Goal: Task Accomplishment & Management: Use online tool/utility

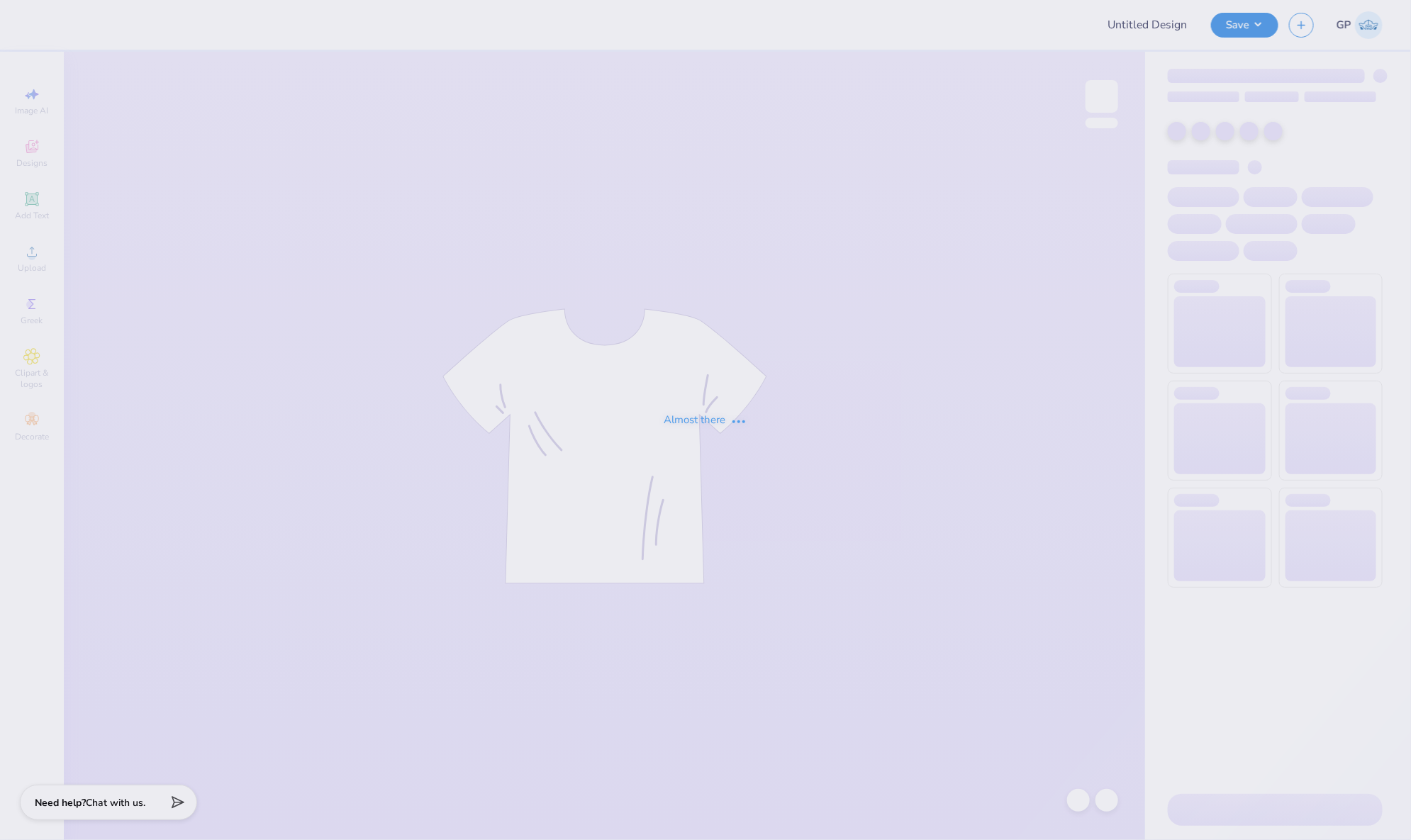
type input "Mountain Weekend - Alpha Epsilon Pi at [GEOGRAPHIC_DATA][PERSON_NAME]"
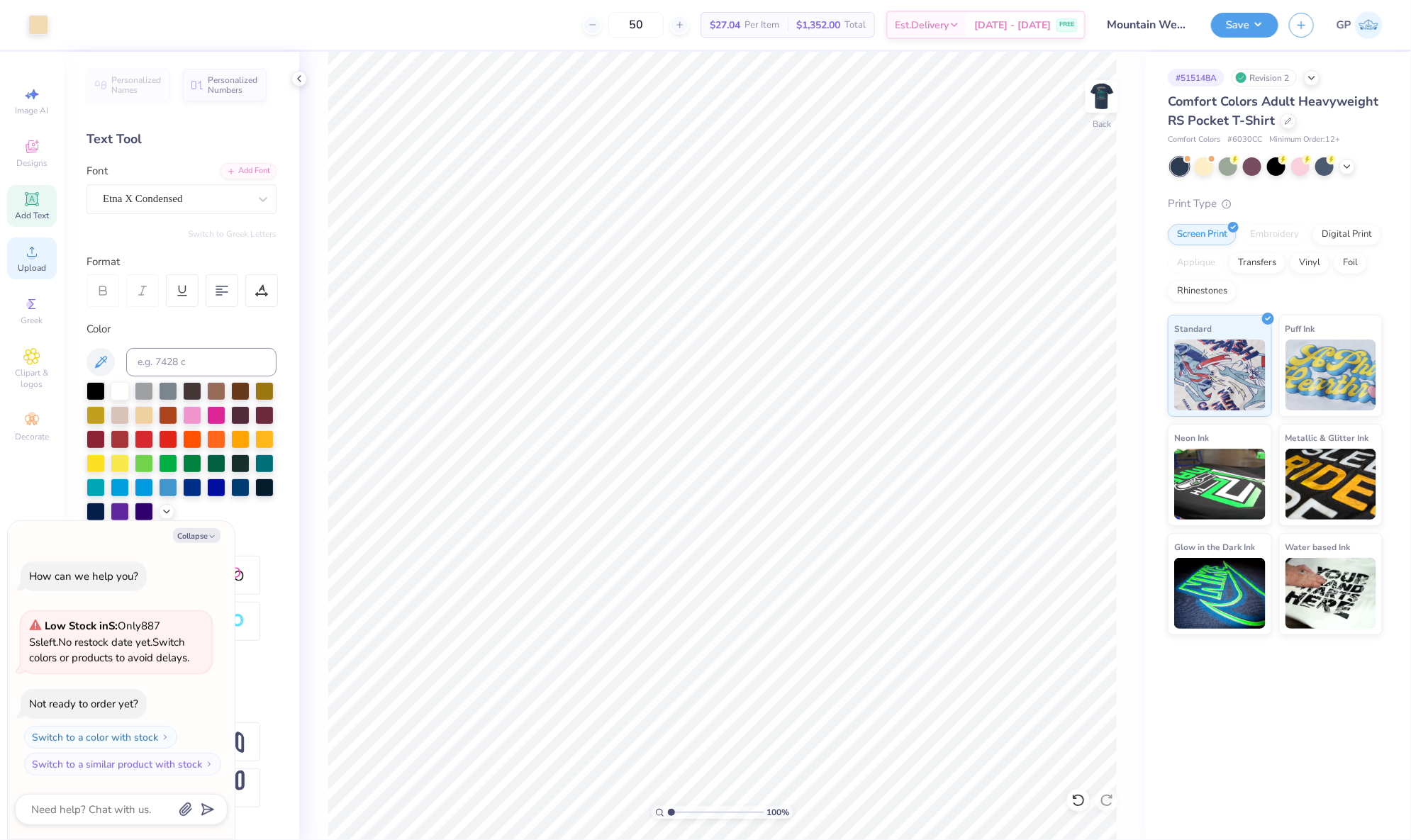
click at [40, 257] on div "Upload" at bounding box center [32, 258] width 50 height 42
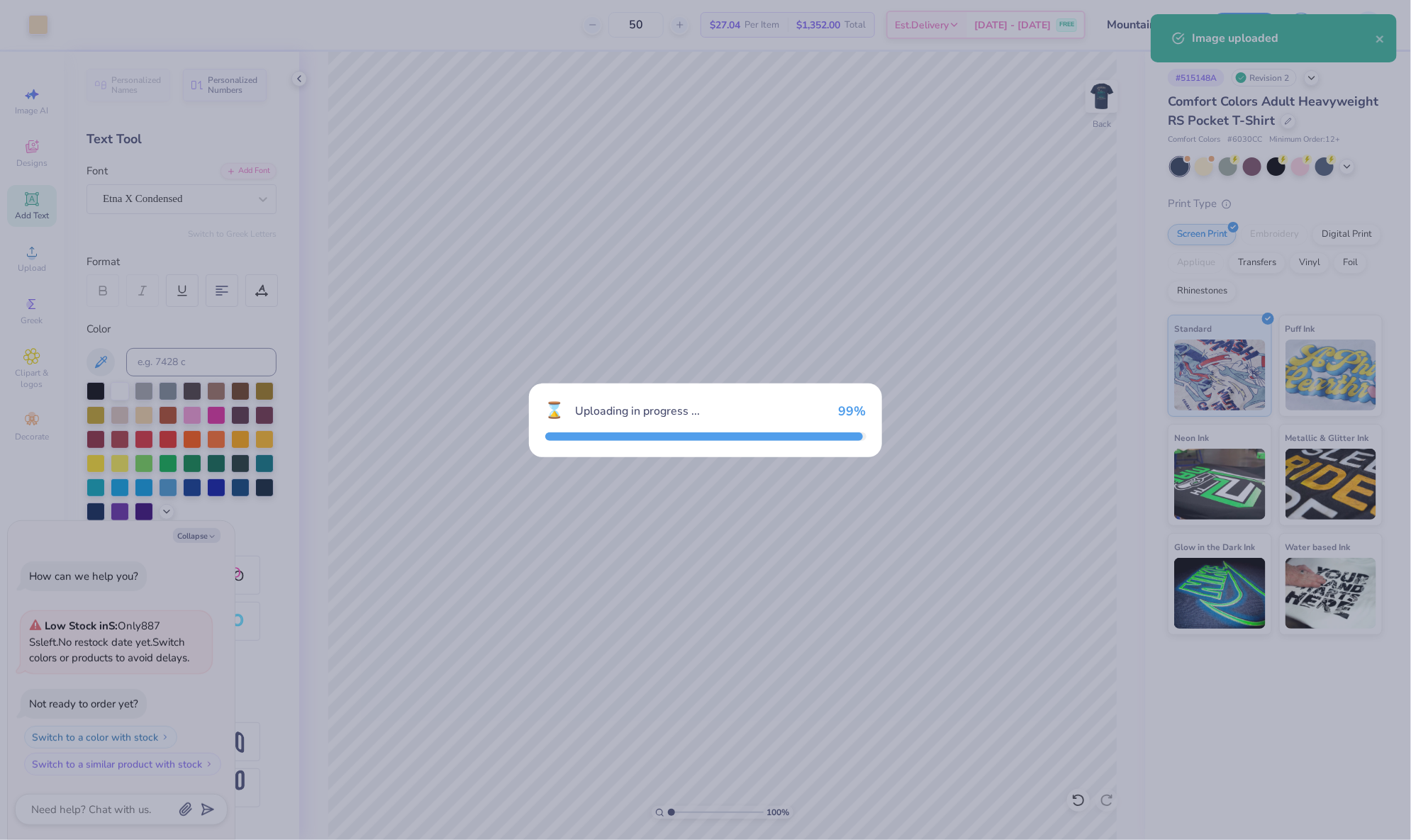
type textarea "x"
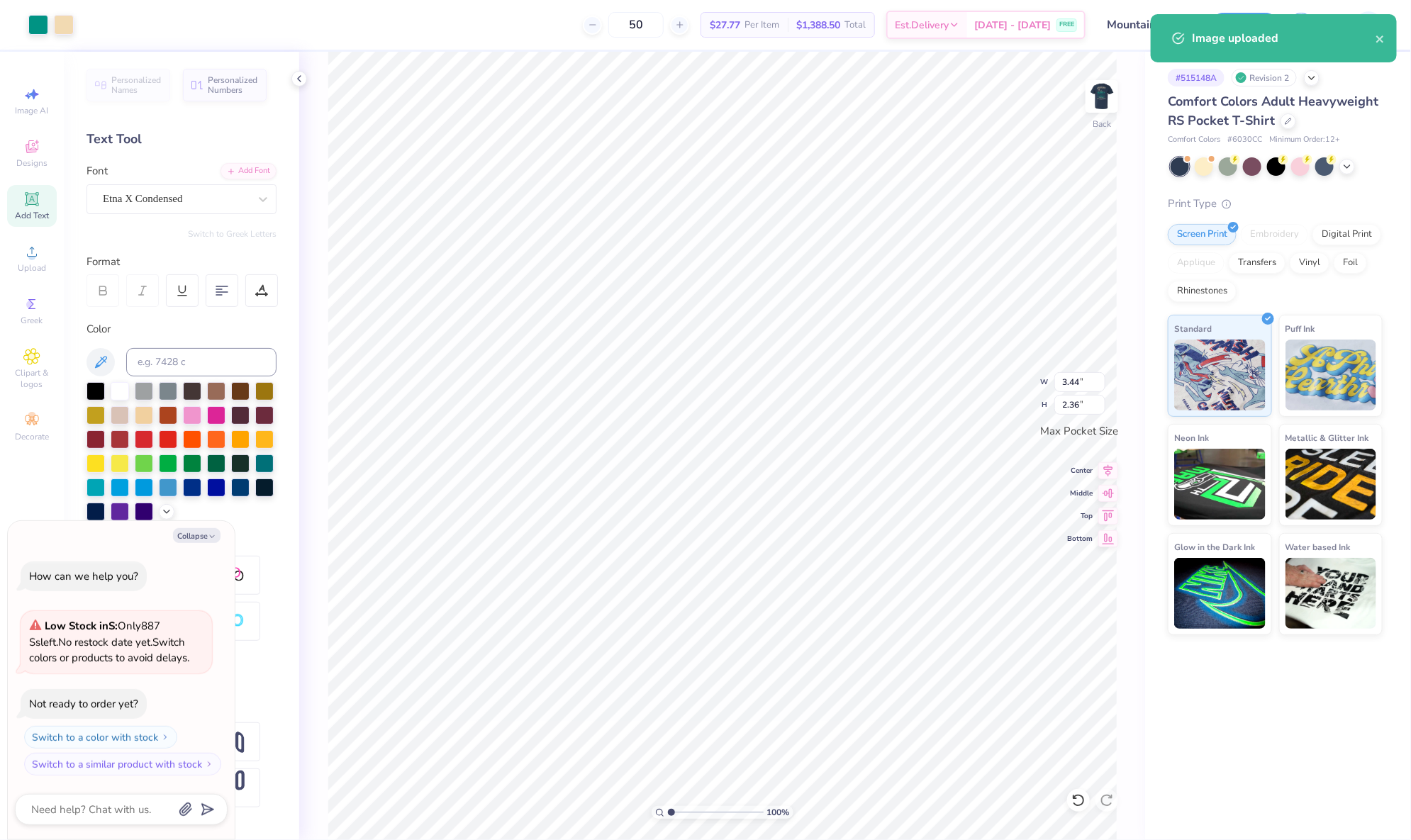
type input "3.53"
click at [695, 811] on input "range" at bounding box center [716, 813] width 96 height 13
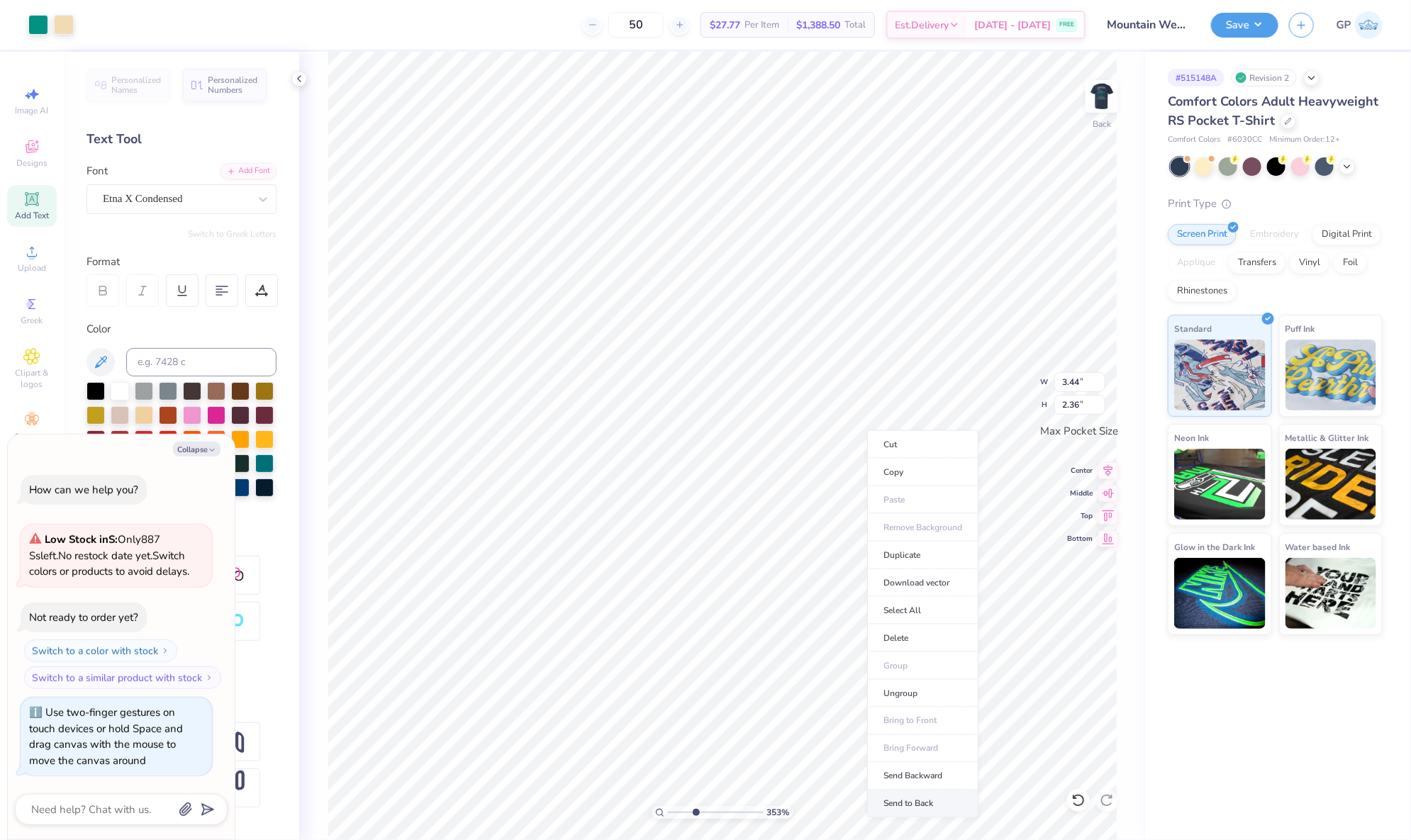
click at [916, 791] on li "Send to Back" at bounding box center [923, 805] width 111 height 28
type textarea "x"
type input "2.72"
type input "0.14"
type textarea "x"
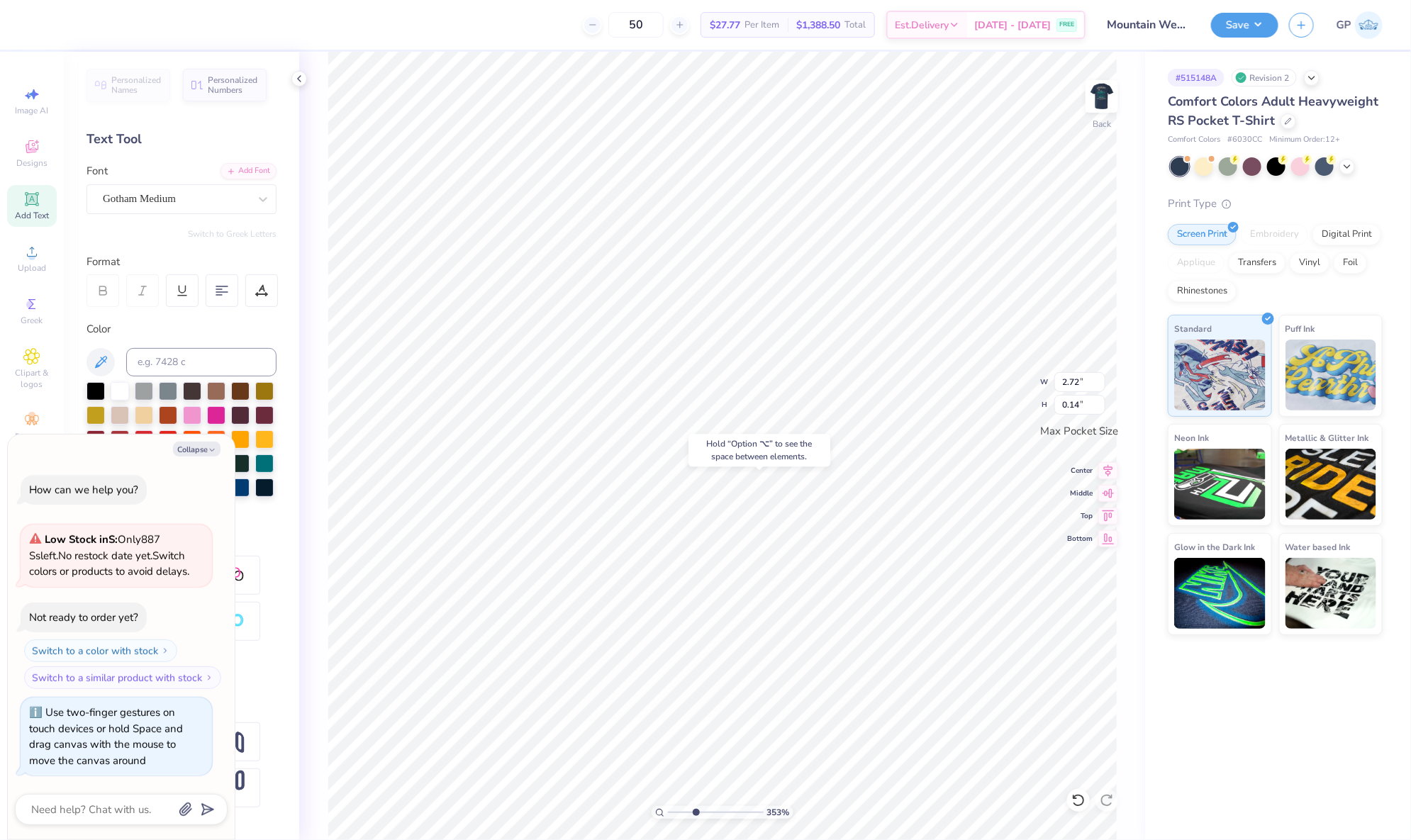
type input "3.44"
type input "2.36"
click at [70, 24] on div at bounding box center [64, 23] width 20 height 20
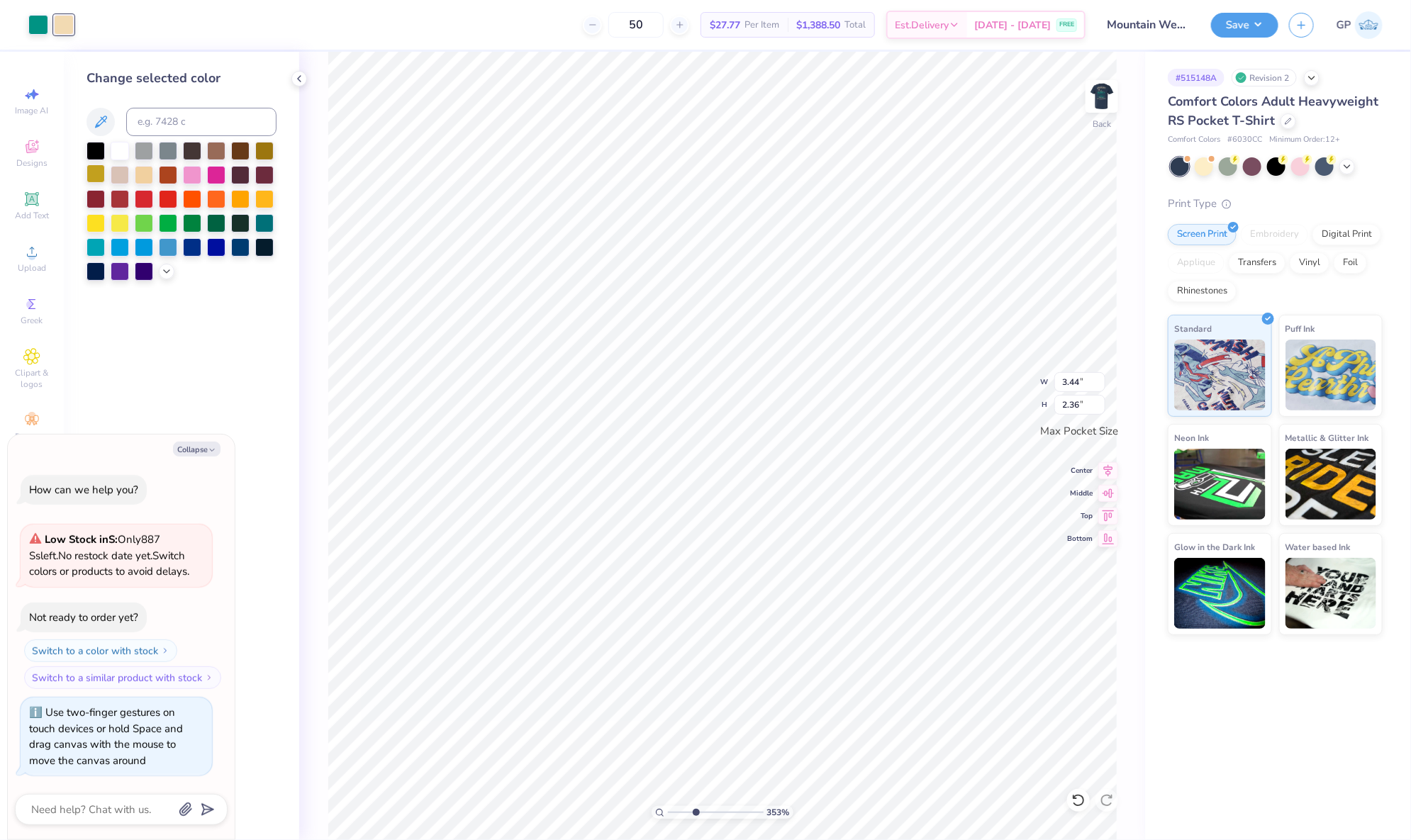
click at [97, 176] on div at bounding box center [96, 174] width 19 height 19
type textarea "x"
type input "2.72"
type input "0.14"
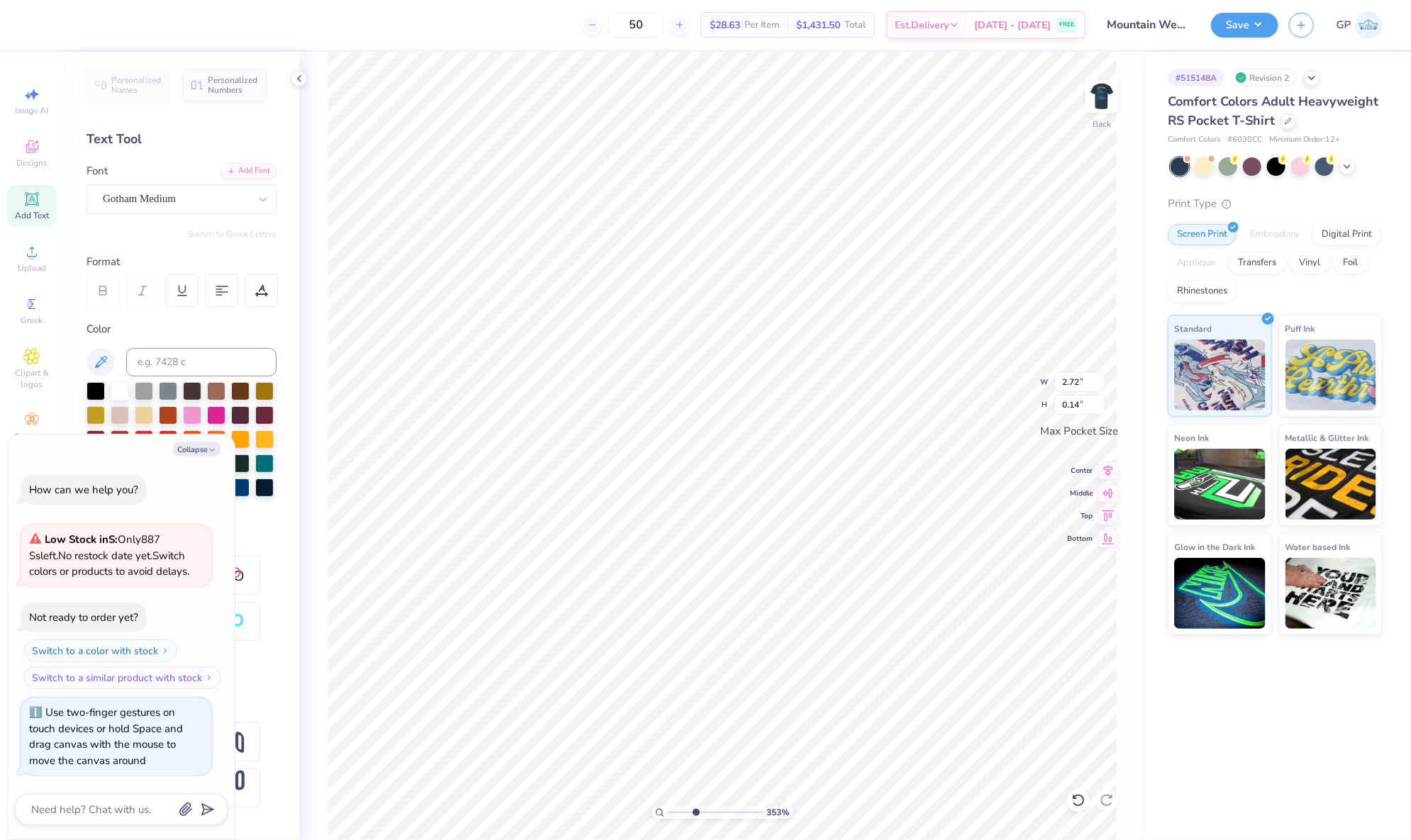
type input "4.88"
click at [708, 808] on input "range" at bounding box center [716, 813] width 96 height 13
type textarea "x"
type input "2.68"
type textarea "x"
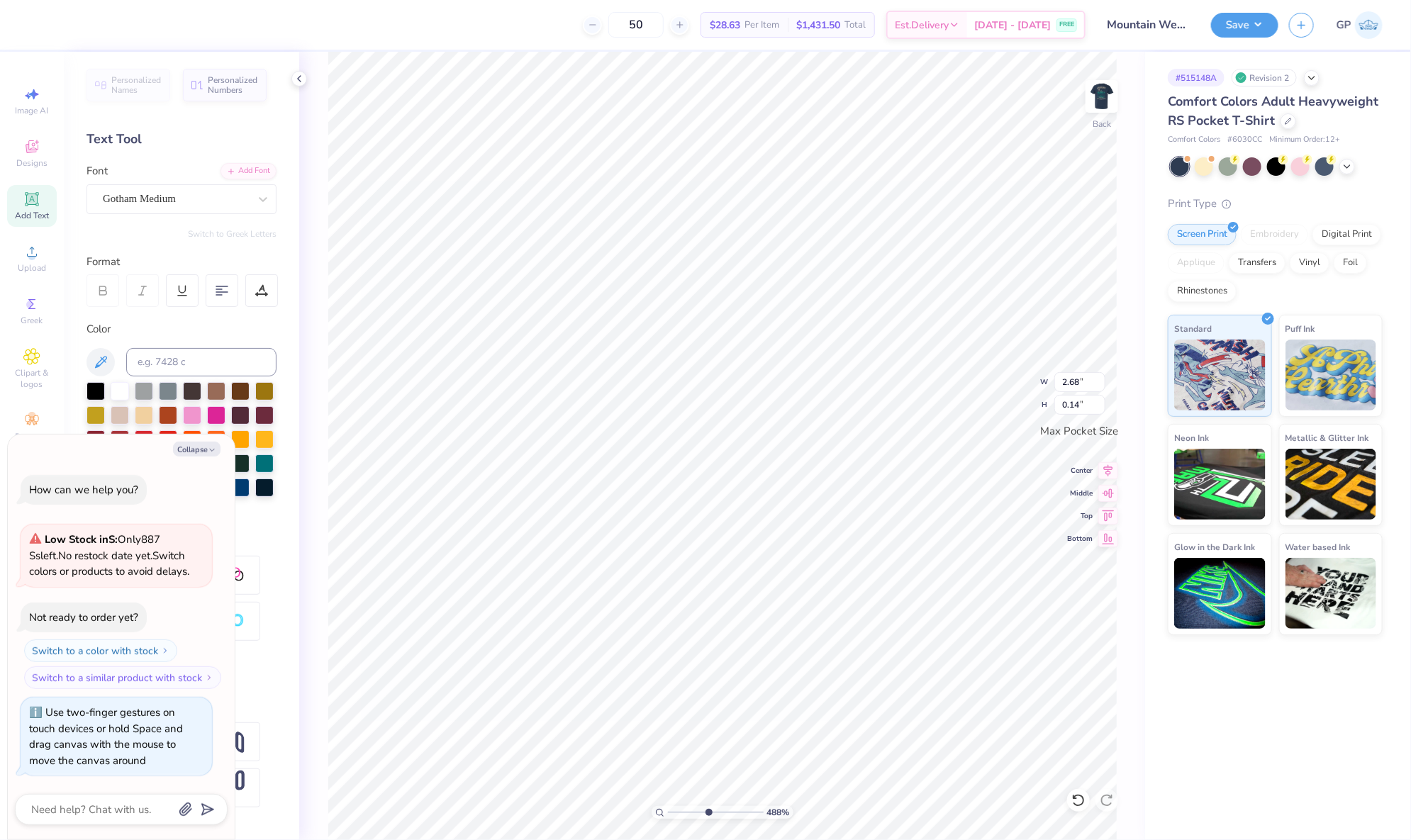
type input "3.44"
type input "2.36"
click at [37, 278] on div "Upload" at bounding box center [32, 258] width 50 height 42
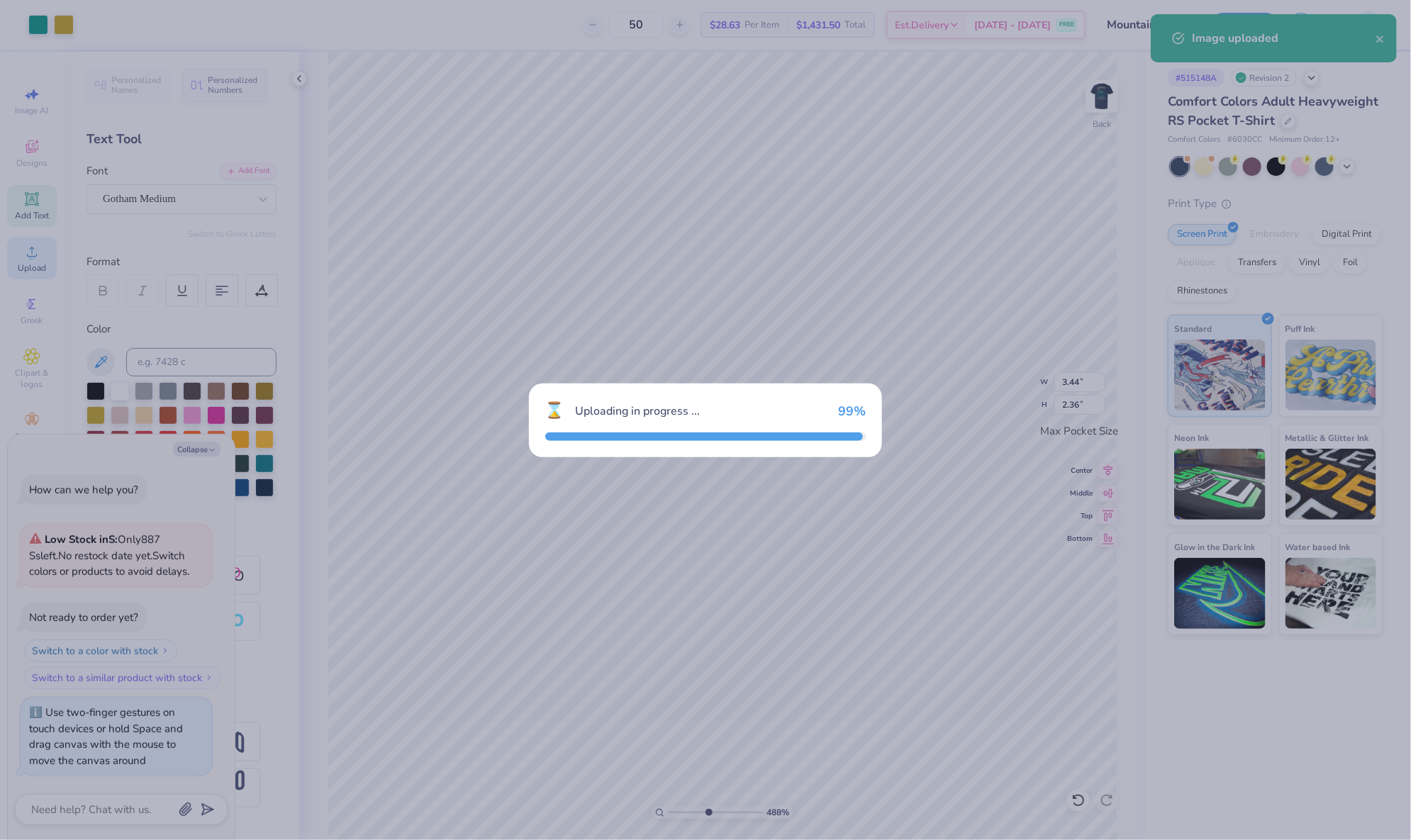
type textarea "x"
type input "2.14"
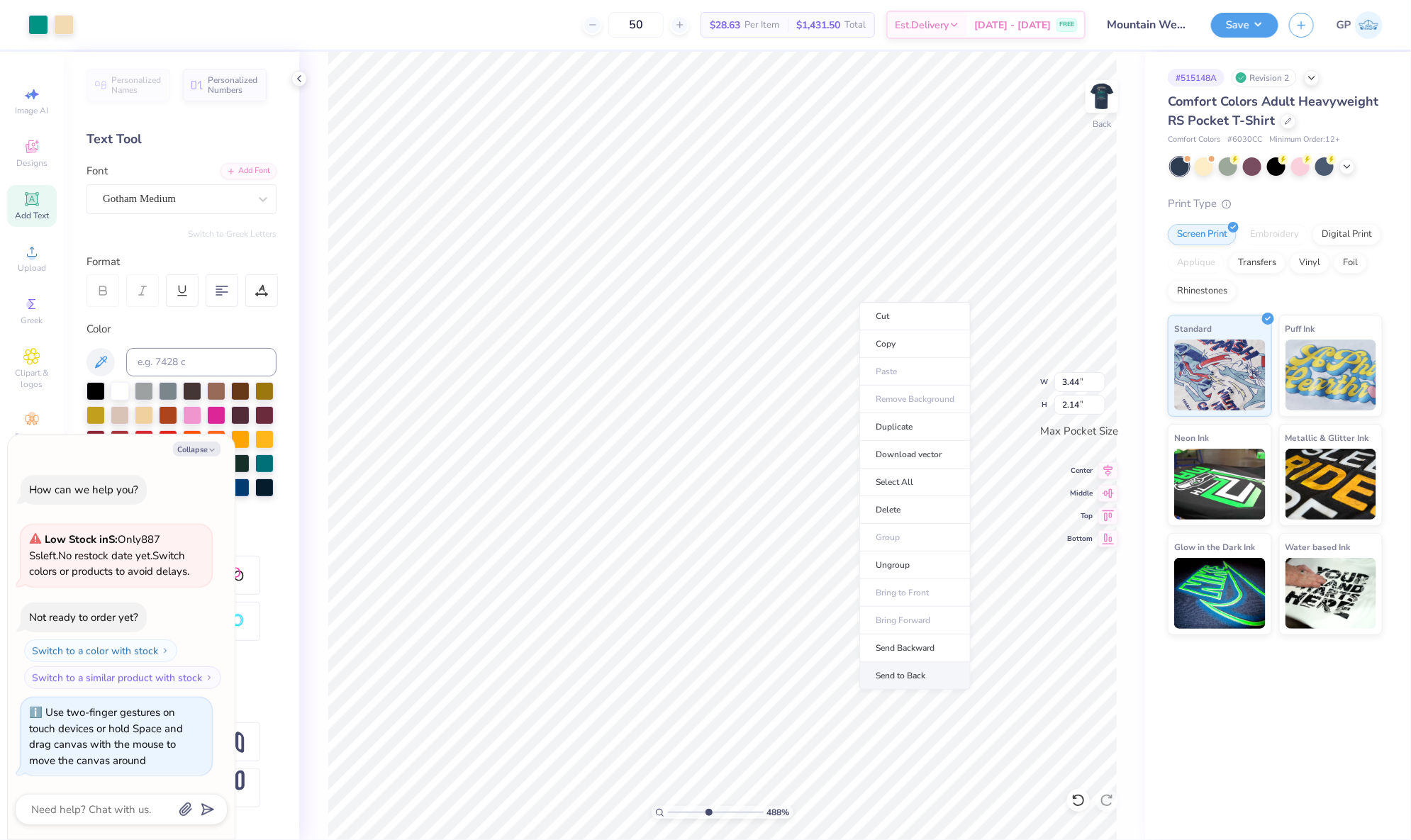
click at [923, 672] on li "Send to Back" at bounding box center [916, 676] width 111 height 28
type textarea "x"
type input "2.36"
type textarea "x"
drag, startPoint x: 708, startPoint y: 809, endPoint x: 586, endPoint y: 794, distance: 122.9
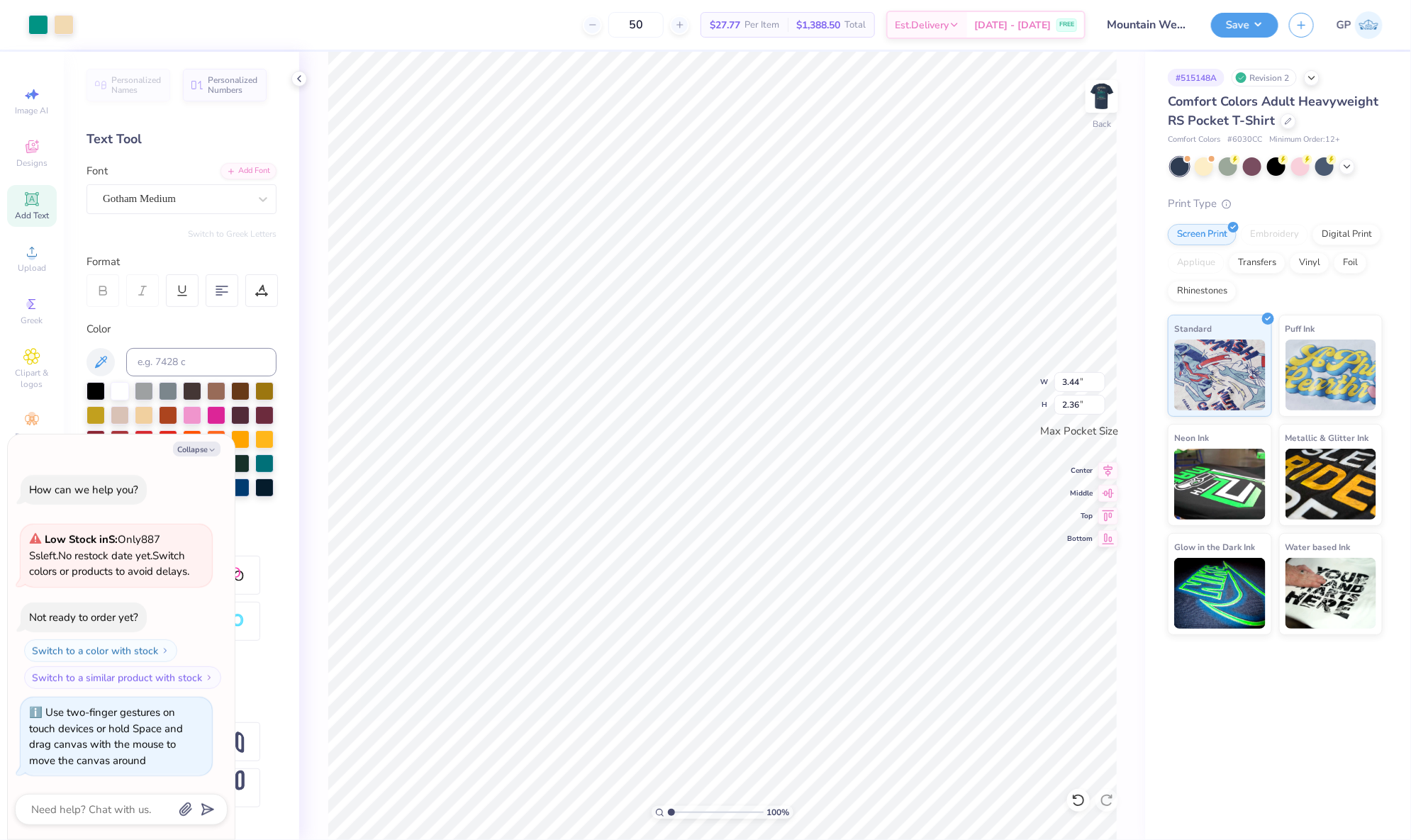
click at [668, 806] on input "range" at bounding box center [716, 813] width 96 height 13
type input "1.09"
click at [1110, 96] on img at bounding box center [1101, 96] width 57 height 56
type textarea "x"
